Goal: Task Accomplishment & Management: Complete application form

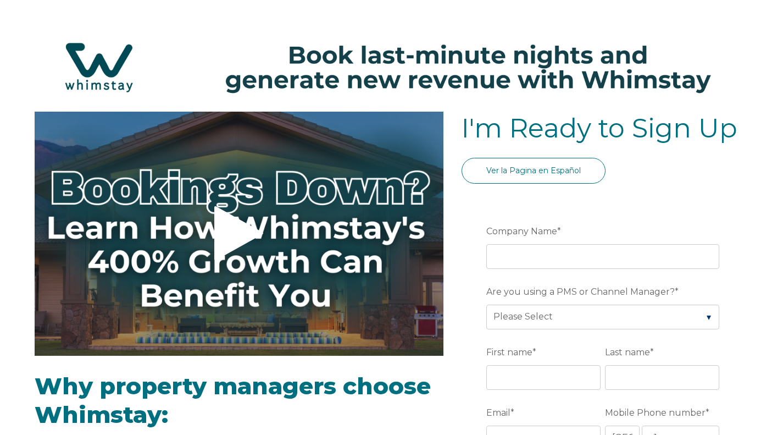
select select "US"
select select "Standard"
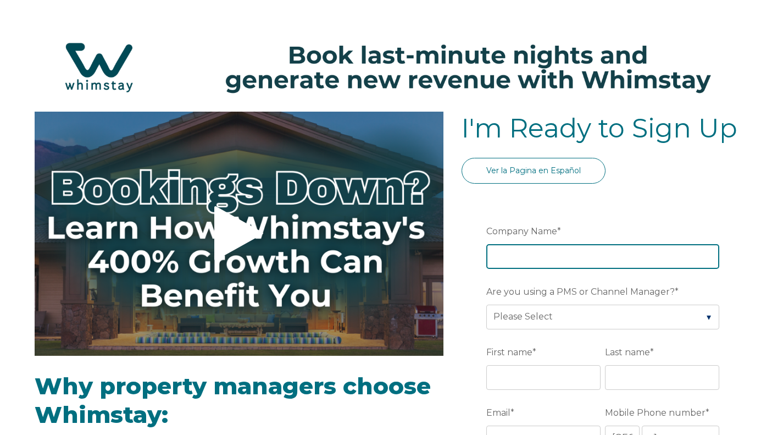
click at [509, 252] on input "Company Name *" at bounding box center [602, 256] width 233 height 24
type input "Tre L at Watauga Lake"
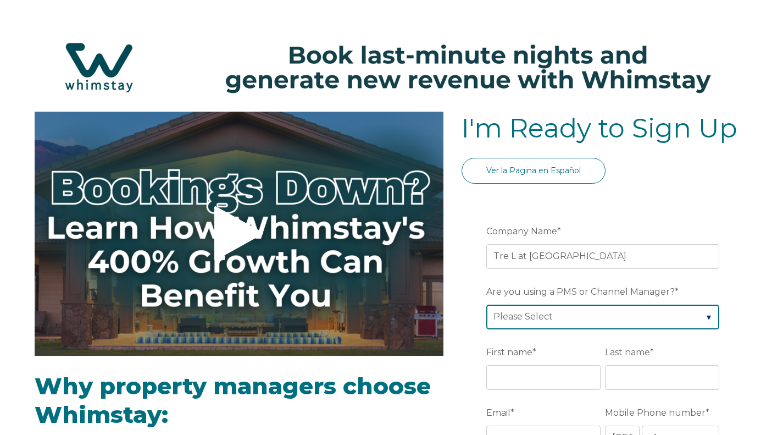
click at [708, 317] on select "Please Select Barefoot BookingPal Boost Brightside CiiRUS Escapia Guesty Hostaw…" at bounding box center [602, 316] width 233 height 24
select select "Lodgify"
click at [486, 304] on select "Please Select Barefoot BookingPal Boost Brightside CiiRUS Escapia Guesty Hostaw…" at bounding box center [602, 316] width 233 height 24
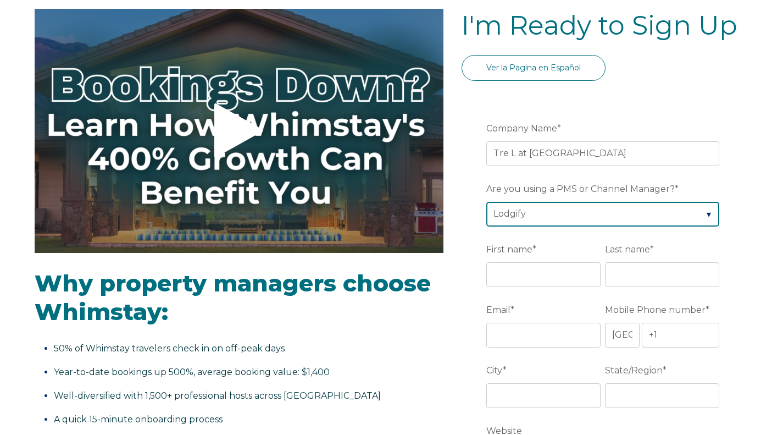
scroll to position [110, 0]
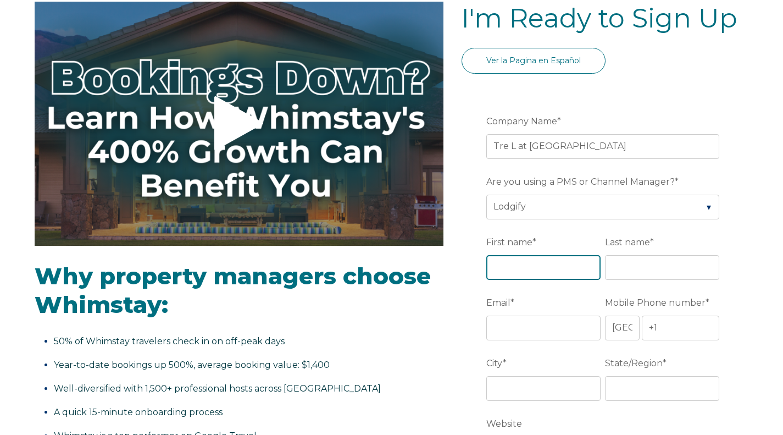
click at [516, 259] on input "First name *" at bounding box center [543, 267] width 114 height 24
type input "[PERSON_NAME]"
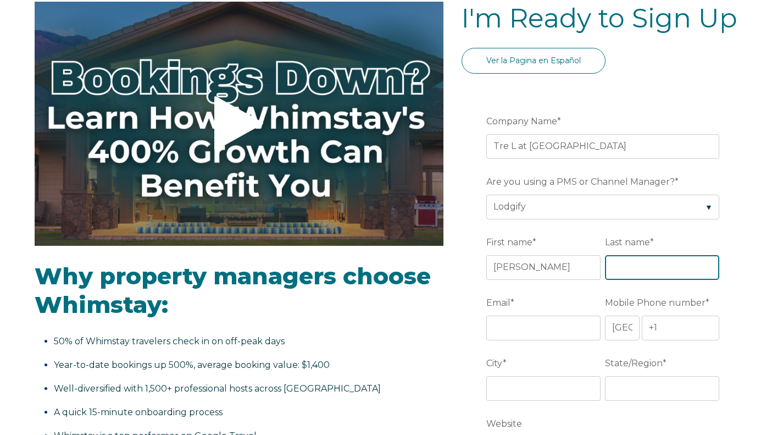
type input "[PERSON_NAME]"
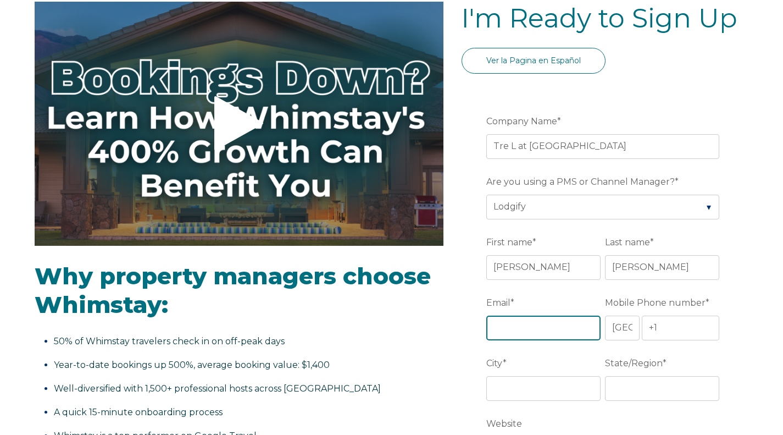
type input "michael.rittler@gmail.com"
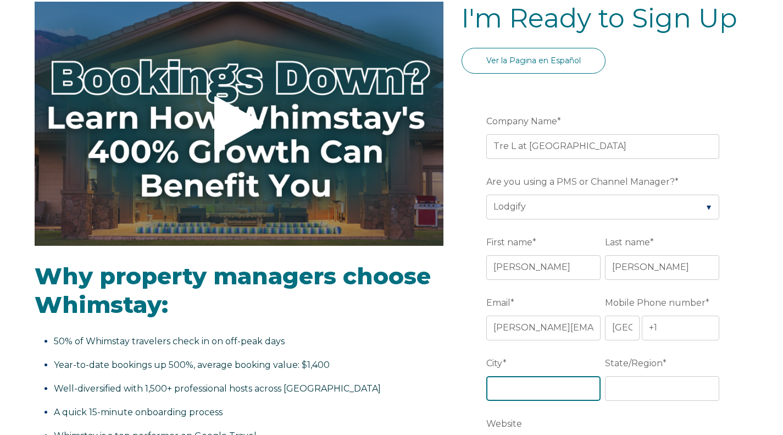
type input "Bel Air"
type input "MD"
click at [576, 331] on input "michael.rittler@gmail.com" at bounding box center [543, 327] width 114 height 24
drag, startPoint x: 590, startPoint y: 328, endPoint x: 452, endPoint y: 321, distance: 137.5
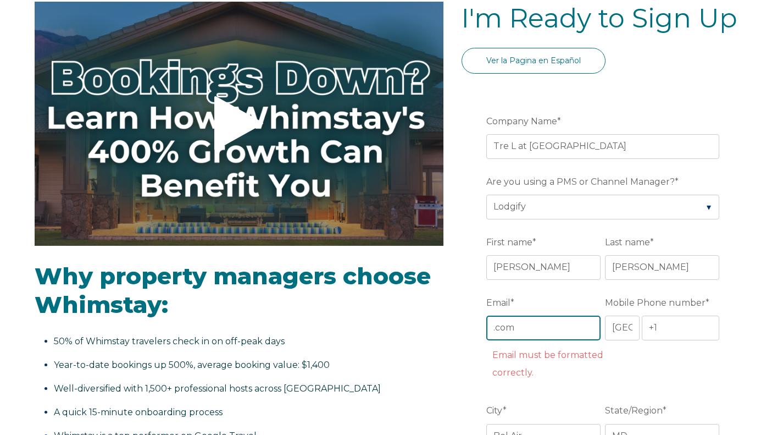
drag, startPoint x: 532, startPoint y: 325, endPoint x: 458, endPoint y: 330, distance: 73.8
type input "[EMAIL_ADDRESS][DOMAIN_NAME]"
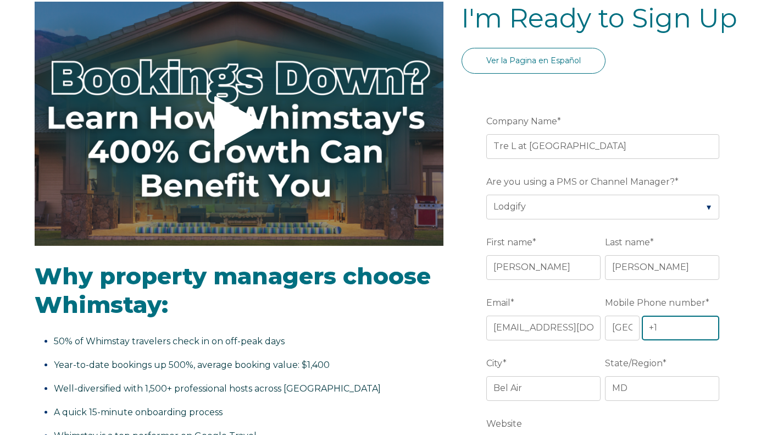
click at [665, 326] on input "+1" at bounding box center [681, 327] width 78 height 24
type input "[PHONE_NUMBER]"
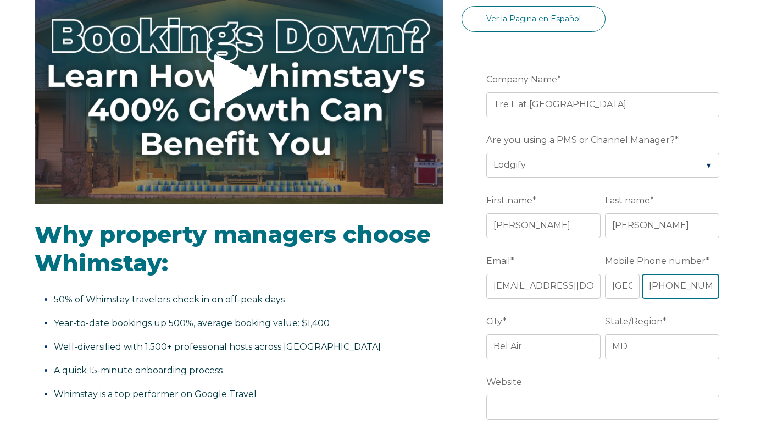
scroll to position [165, 0]
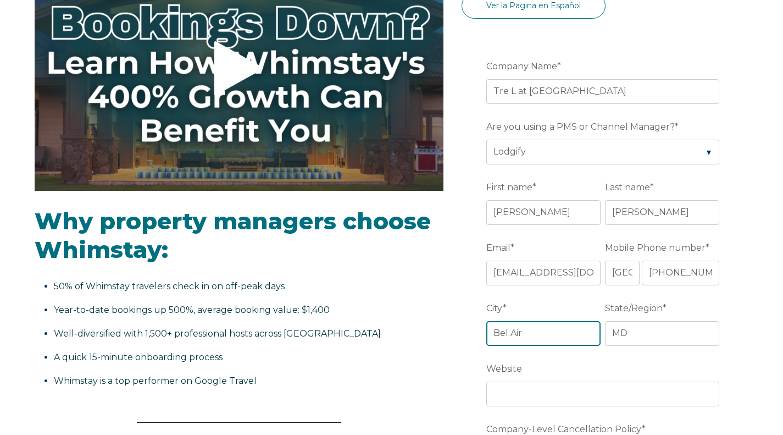
click at [579, 331] on input "Bel Air" at bounding box center [543, 333] width 114 height 24
type input "Butler"
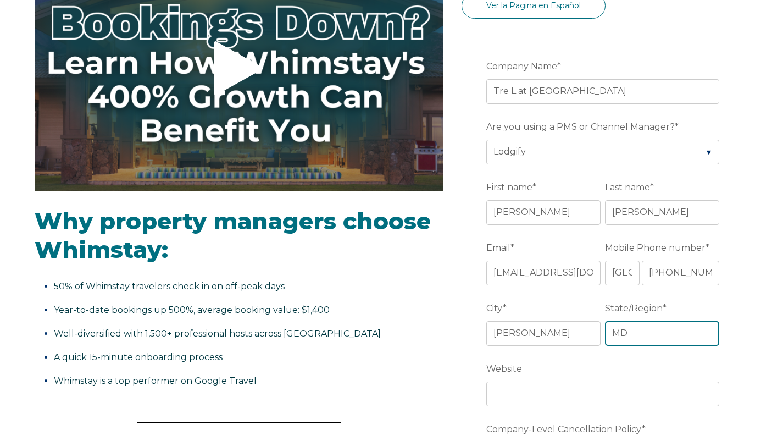
click at [646, 325] on input "MD" at bounding box center [662, 333] width 114 height 24
type input "TN"
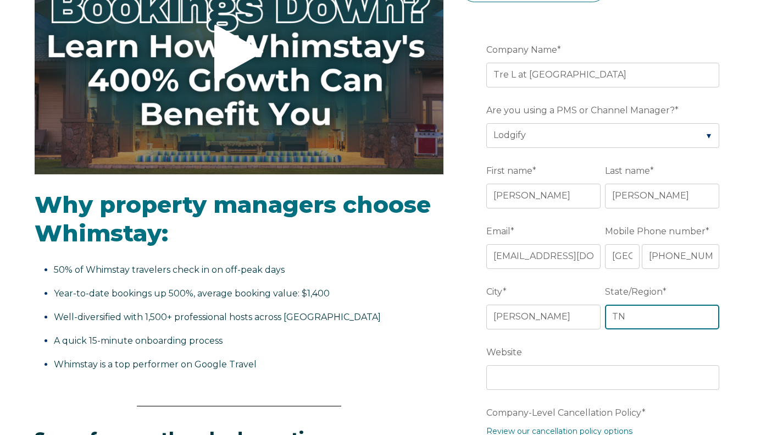
scroll to position [220, 0]
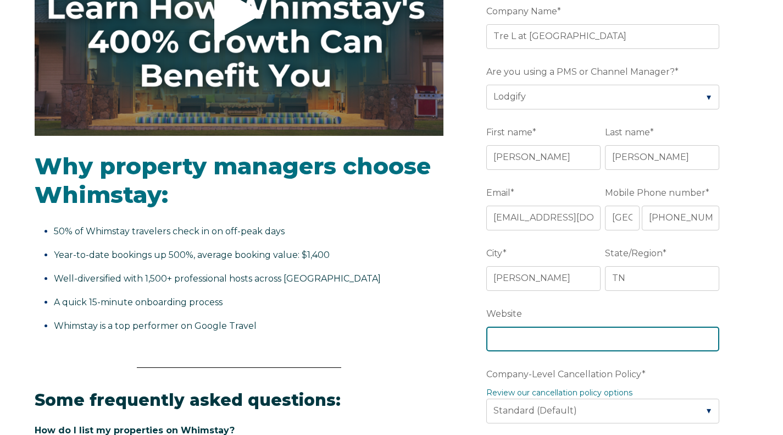
click at [519, 337] on input "Website" at bounding box center [602, 338] width 233 height 24
type input "https://trel-watauga-lake.com/"
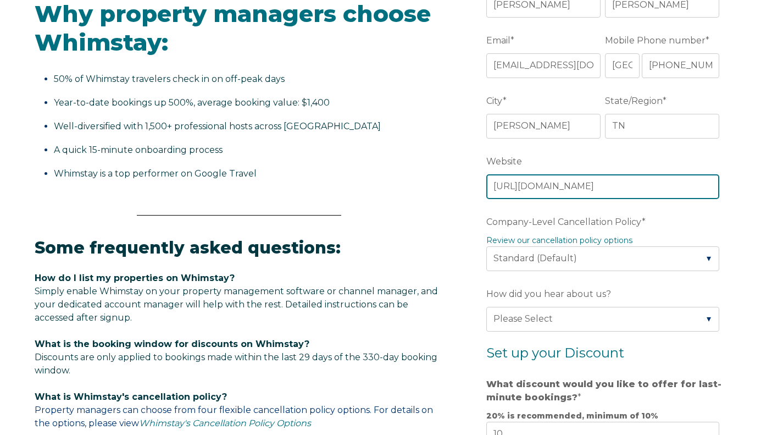
scroll to position [385, 0]
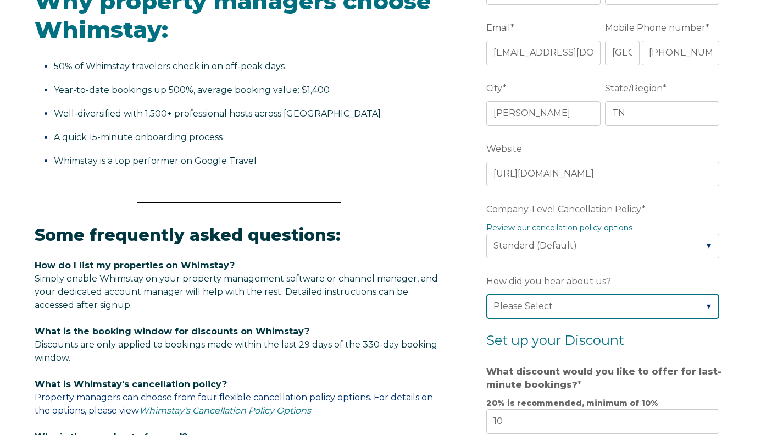
click at [708, 306] on select "Please Select Found Whimstay through a Google search Direct outreach from a Whi…" at bounding box center [602, 306] width 233 height 24
select select "Event or Conference"
click at [486, 294] on select "Please Select Found Whimstay through a Google search Direct outreach from a Whi…" at bounding box center [602, 306] width 233 height 24
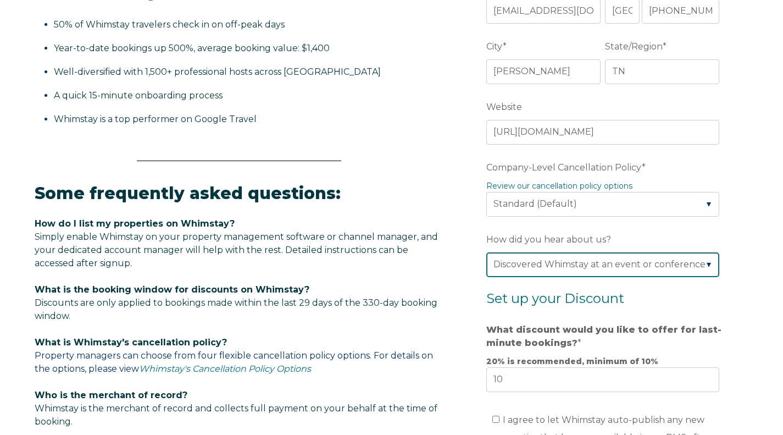
scroll to position [440, 0]
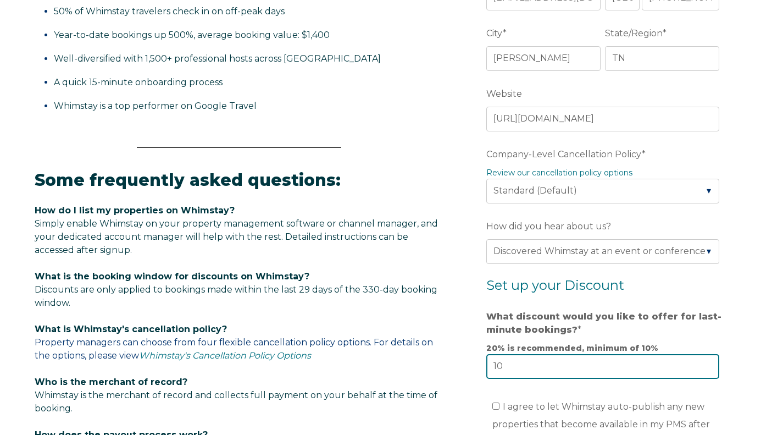
drag, startPoint x: 507, startPoint y: 365, endPoint x: 423, endPoint y: 360, distance: 83.7
click at [423, 360] on div "Video player - SSOB Pitch Vid Thumbnail - Click to play video Why property mana…" at bounding box center [392, 173] width 714 height 1003
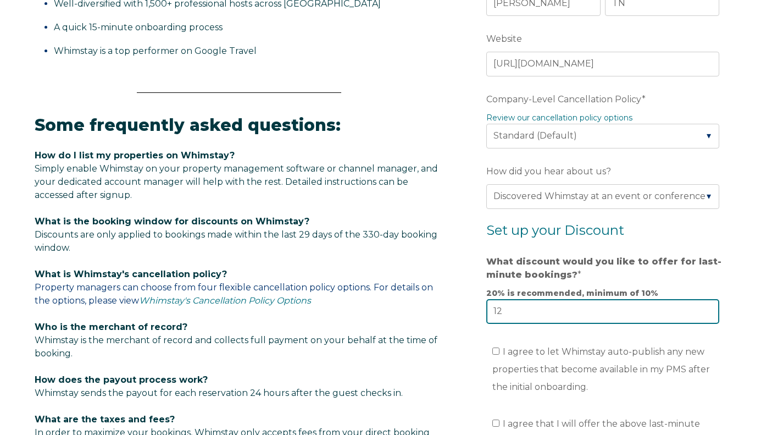
type input "12"
click at [498, 351] on input "I agree to let Whimstay auto-publish any new properties that become available i…" at bounding box center [495, 350] width 7 height 7
checkbox input "true"
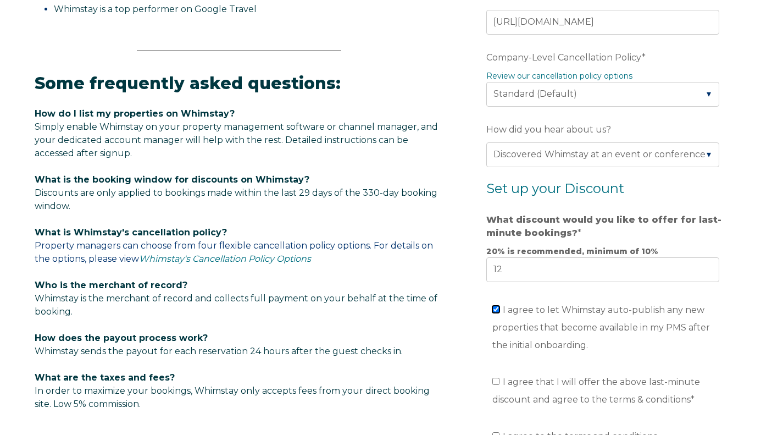
scroll to position [549, 0]
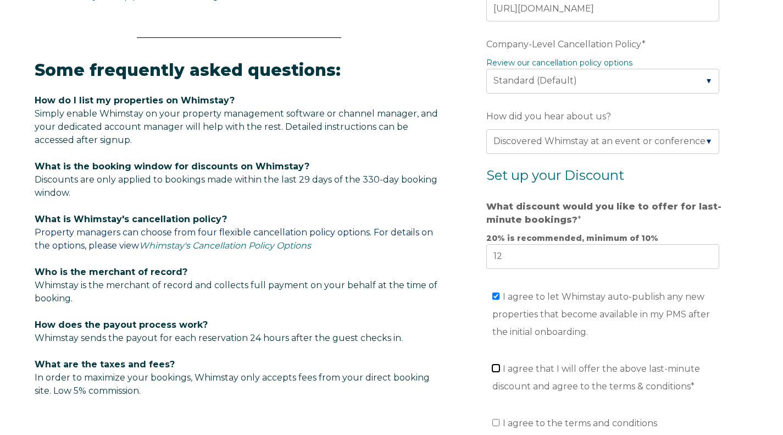
click at [498, 367] on input "I agree that I will offer the above last-minute discount and agree to the terms…" at bounding box center [495, 367] width 7 height 7
checkbox input "true"
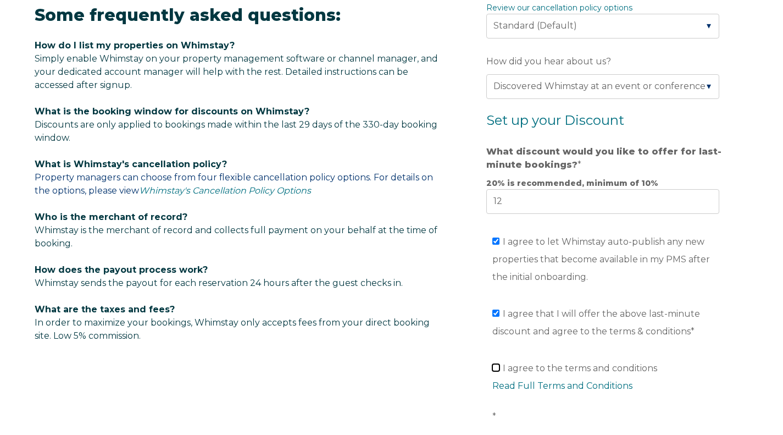
click at [498, 366] on input "I agree to the terms and conditions Read Full Terms and Conditions *" at bounding box center [495, 367] width 7 height 7
checkbox input "true"
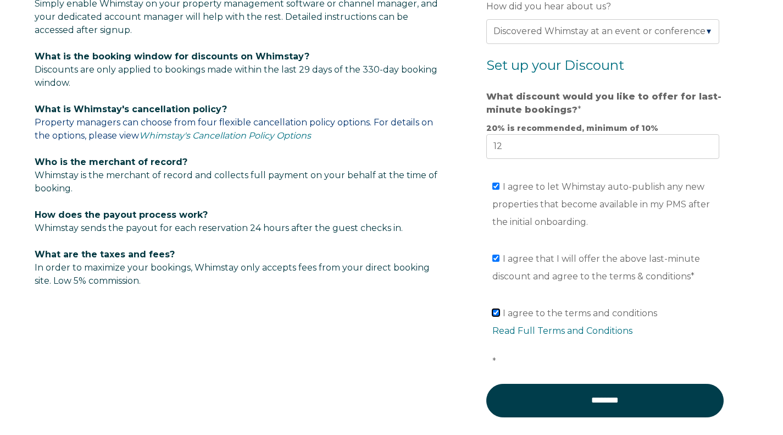
scroll to position [714, 0]
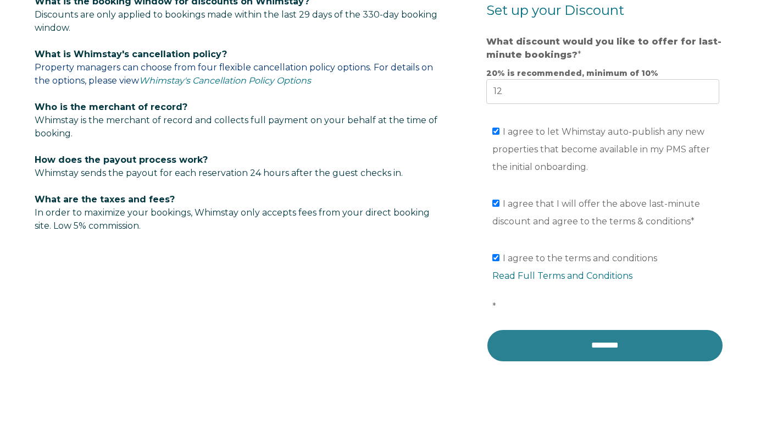
click at [601, 350] on input "********" at bounding box center [604, 345] width 237 height 33
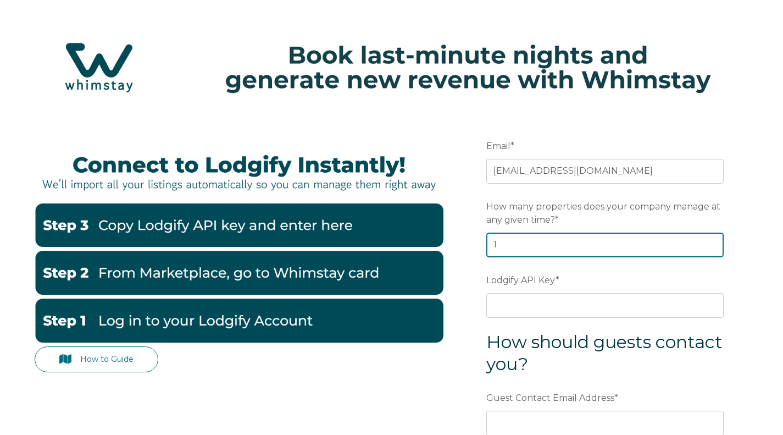
type input "1"
click at [711, 242] on input "1" at bounding box center [604, 244] width 237 height 24
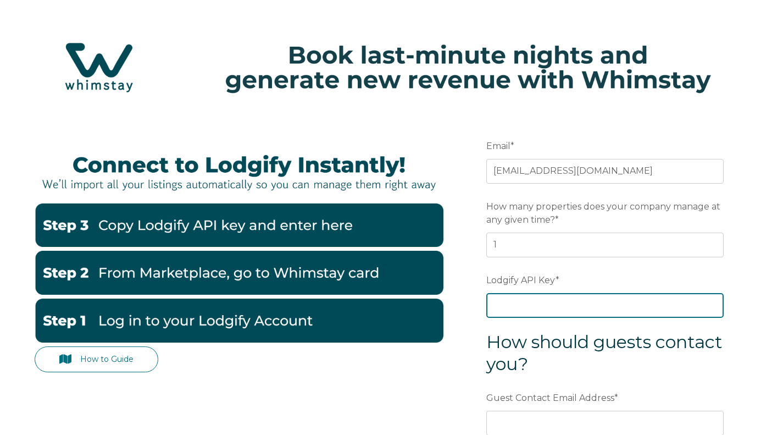
click at [565, 306] on input "Lodgify API Key *" at bounding box center [604, 305] width 237 height 24
paste input "QYhy7wIjF3v0cOS/SoWKbBkbp39NDLDM+WYO6GMPtvlCg0lVG/5vXzAD4uMTW39F"
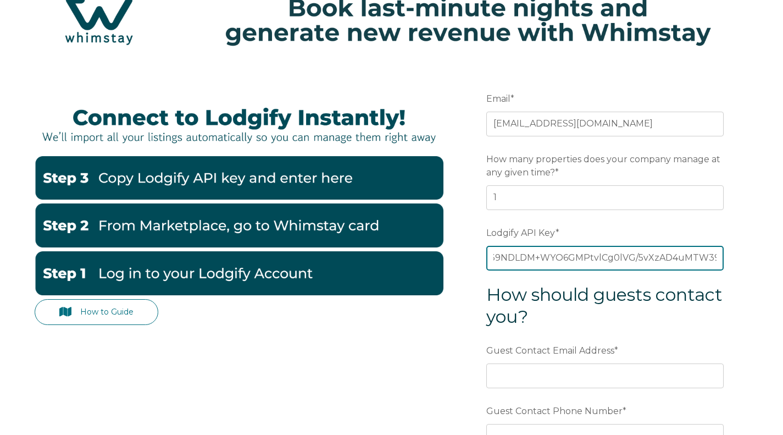
scroll to position [110, 0]
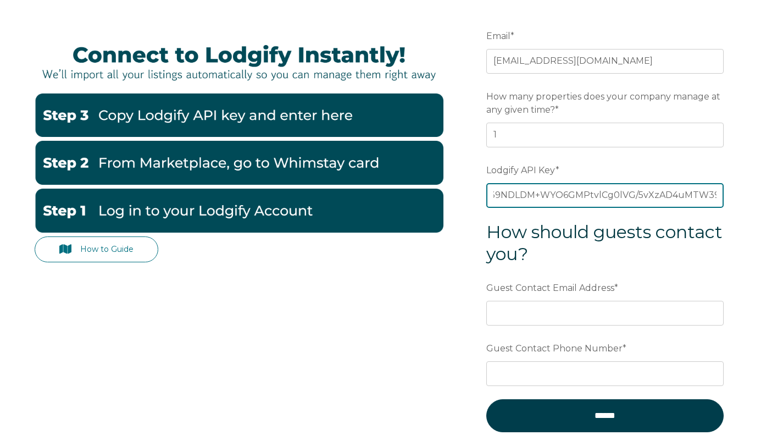
type input "QYhy7wIjF3v0cOS/SoWKbBkbp39NDLDM+WYO6GMPtvlCg0lVG/5vXzAD4uMTW39F"
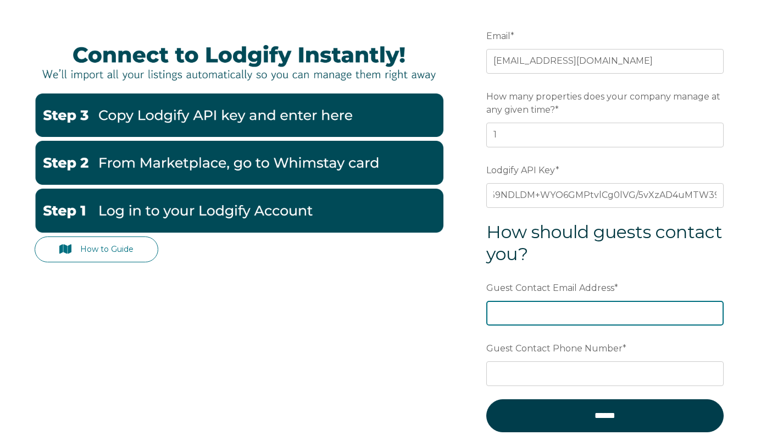
click at [518, 313] on input "Guest Contact Email Address *" at bounding box center [604, 313] width 237 height 24
type input "[EMAIL_ADDRESS][DOMAIN_NAME]"
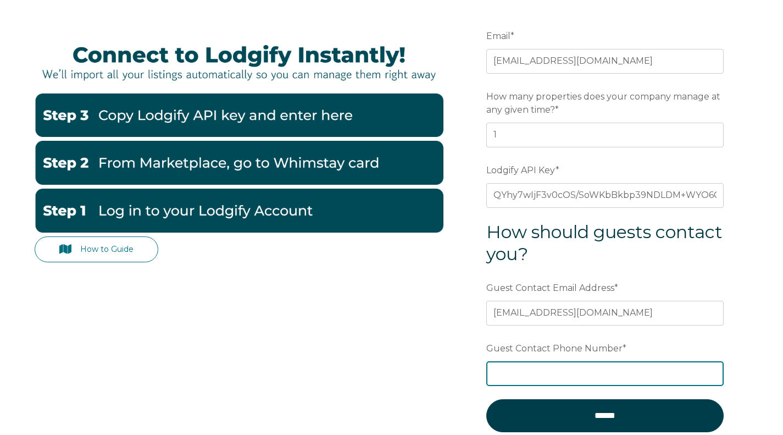
click at [533, 368] on input "Guest Contact Phone Number *" at bounding box center [604, 373] width 237 height 24
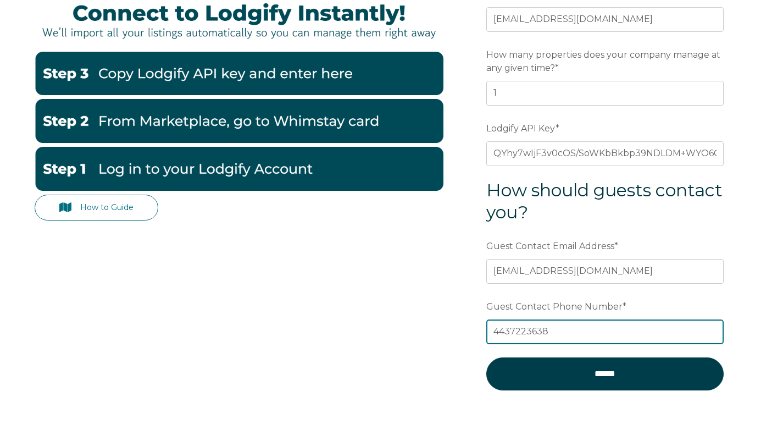
scroll to position [165, 0]
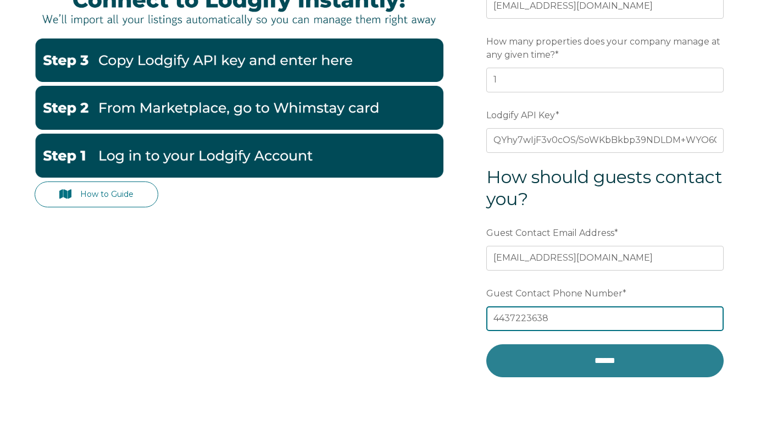
type input "4437223638"
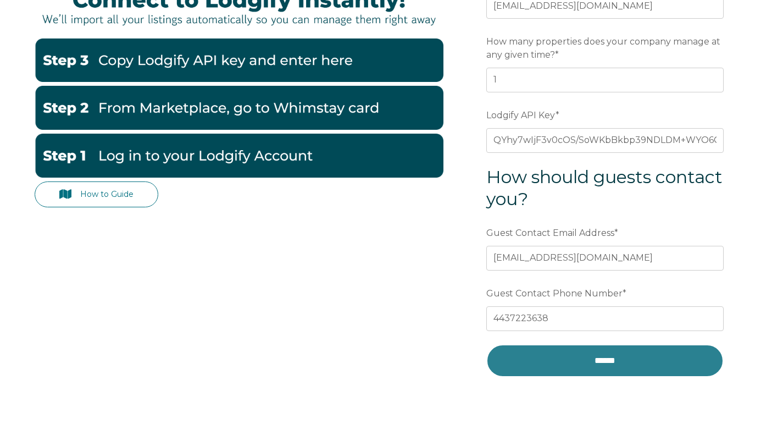
click at [579, 360] on input "******" at bounding box center [604, 360] width 237 height 33
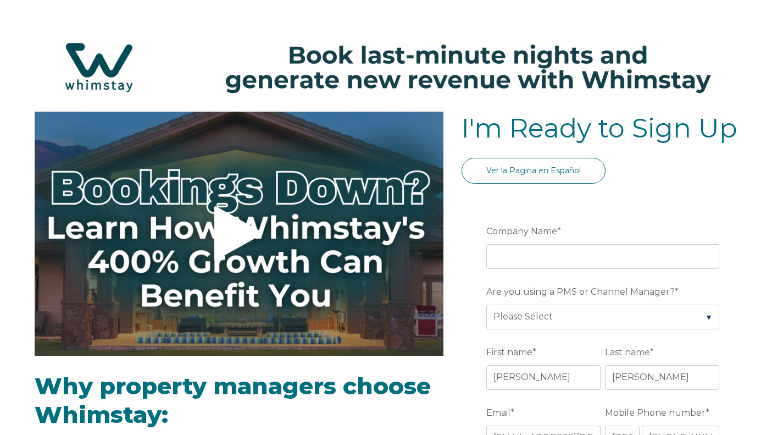
select select "US"
select select "Standard"
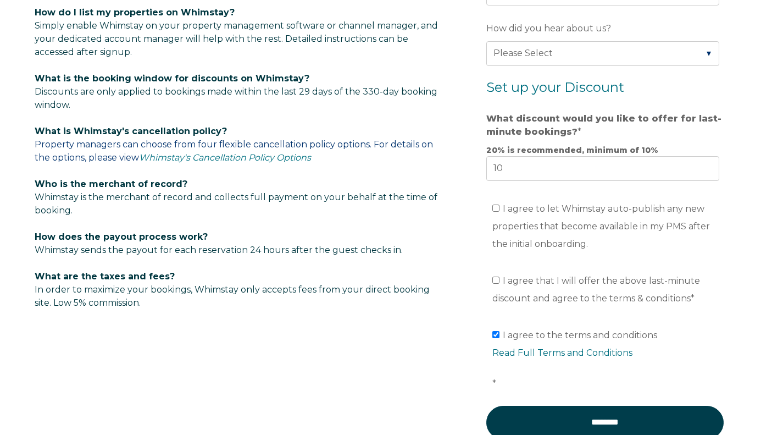
scroll to position [459, 0]
